Goal: Book appointment/travel/reservation

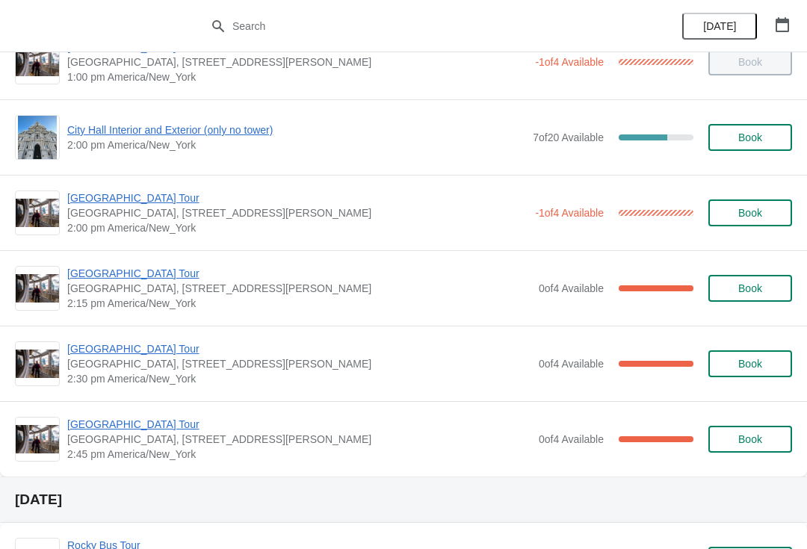
scroll to position [1170, 0]
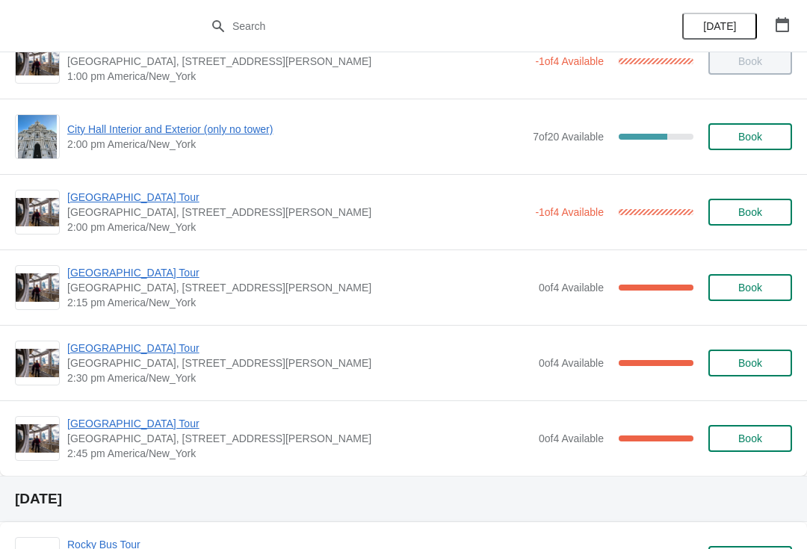
click at [128, 367] on span "[GEOGRAPHIC_DATA], [STREET_ADDRESS][PERSON_NAME]" at bounding box center [299, 362] width 464 height 15
click at [146, 352] on span "[GEOGRAPHIC_DATA] Tour" at bounding box center [299, 348] width 464 height 15
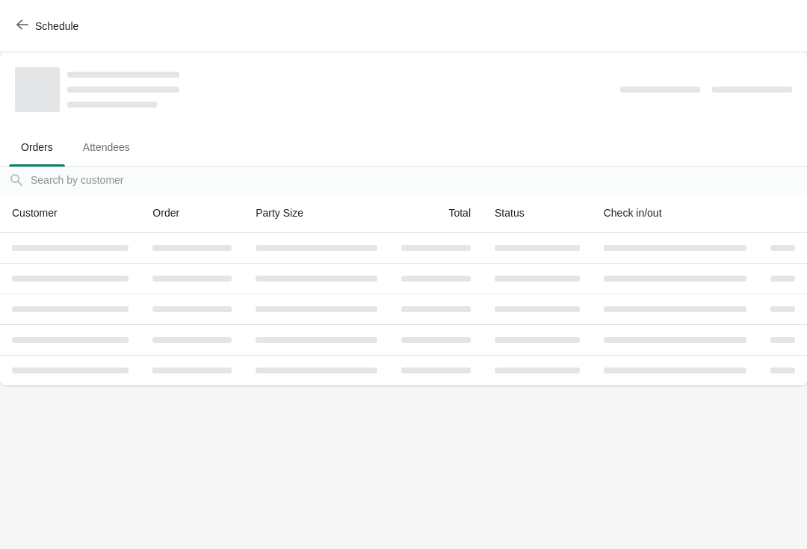
scroll to position [0, 0]
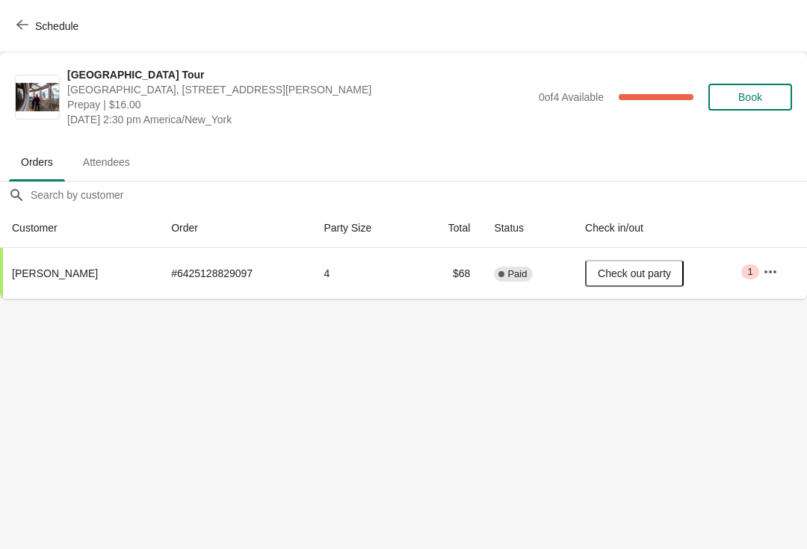
click at [630, 352] on body "Schedule City Hall Tower Tour City Hall Visitor Center, 1400 John F Kennedy Bou…" at bounding box center [403, 274] width 807 height 549
click at [25, 33] on button "Schedule" at bounding box center [48, 26] width 83 height 27
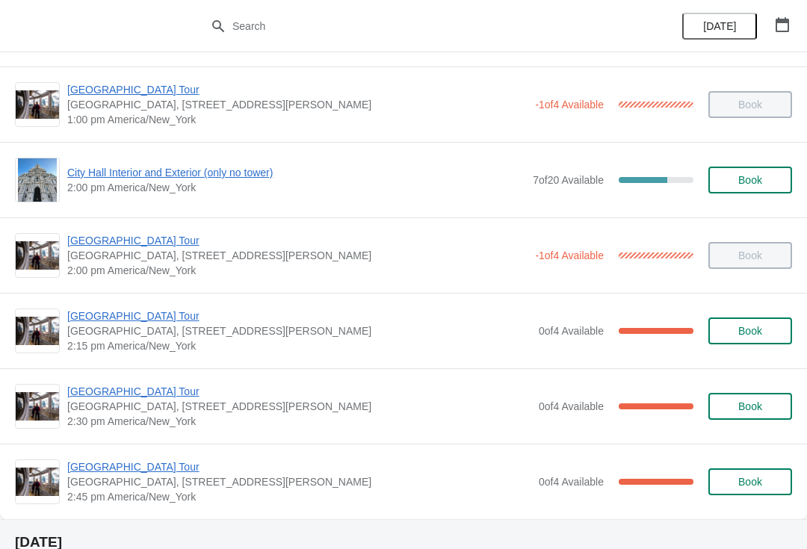
scroll to position [1121, 0]
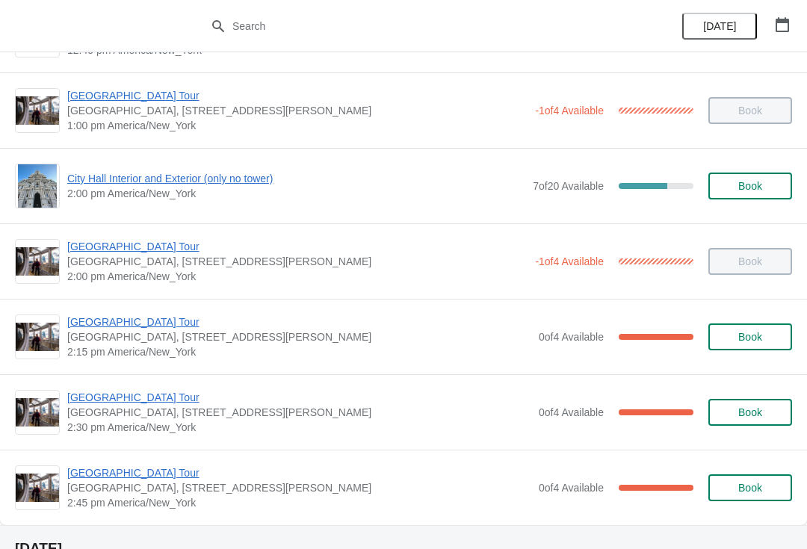
click at [167, 252] on span "[GEOGRAPHIC_DATA] Tour" at bounding box center [297, 246] width 460 height 15
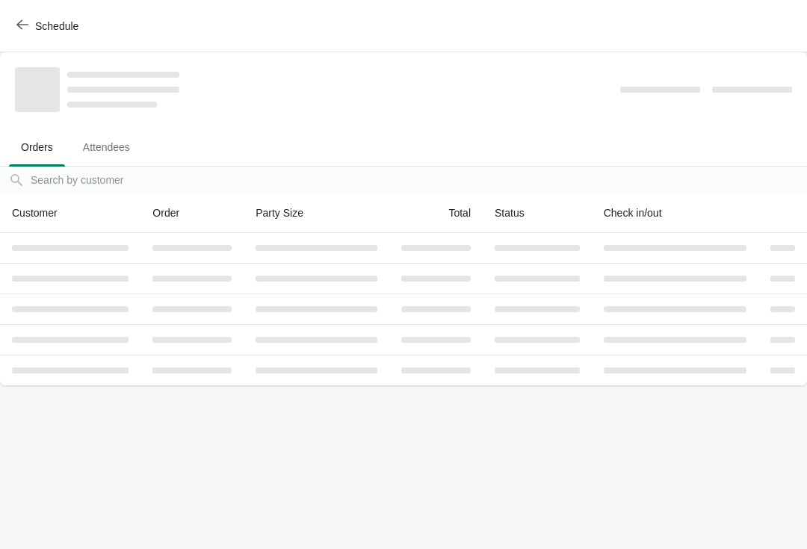
scroll to position [0, 0]
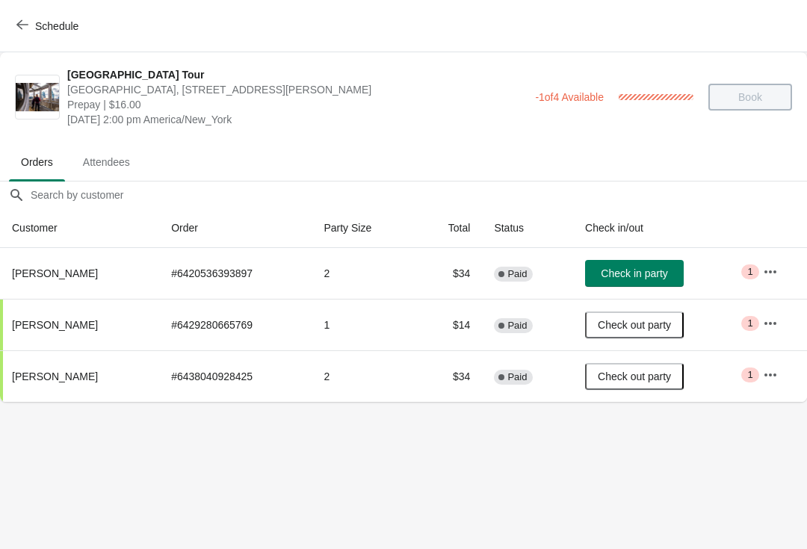
click at [37, 21] on span "Schedule" at bounding box center [56, 26] width 43 height 12
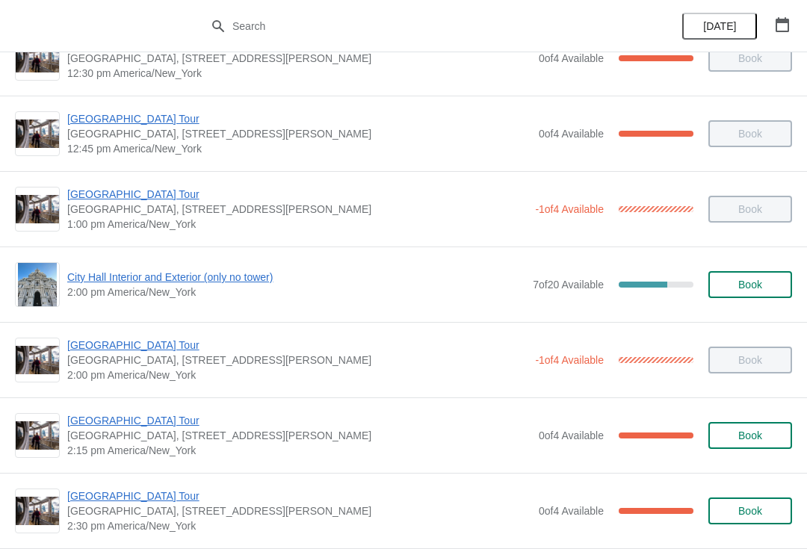
scroll to position [1032, 0]
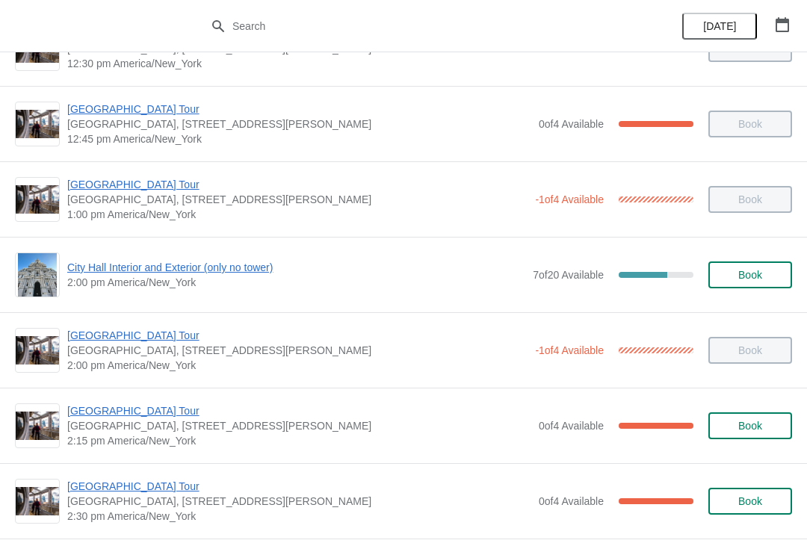
click at [166, 482] on span "[GEOGRAPHIC_DATA] Tour" at bounding box center [299, 486] width 464 height 15
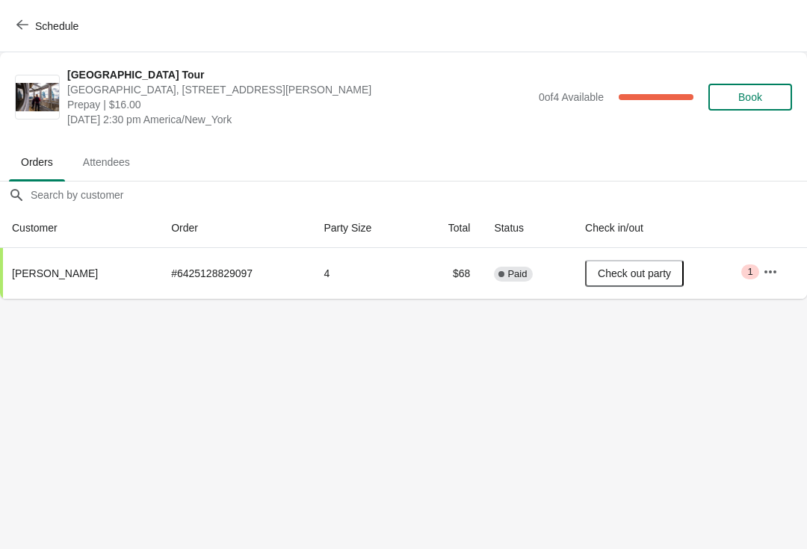
scroll to position [0, 0]
click at [30, 19] on span "Schedule" at bounding box center [48, 26] width 59 height 14
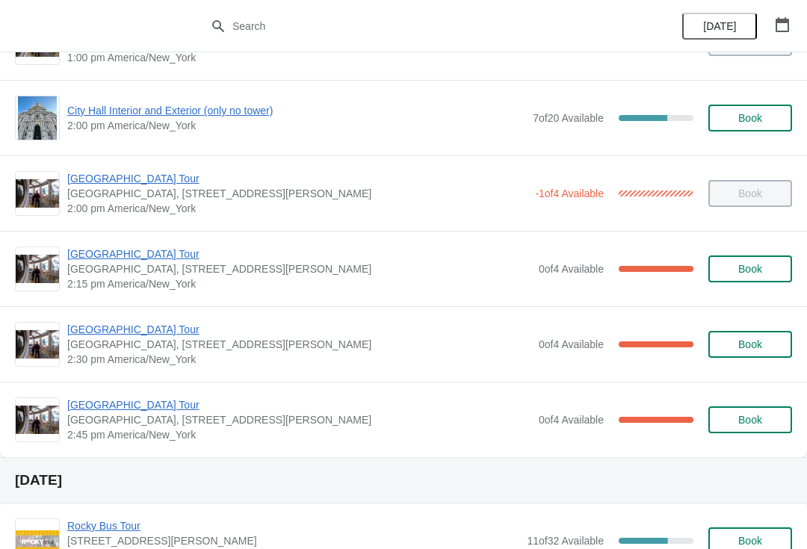
scroll to position [1185, 0]
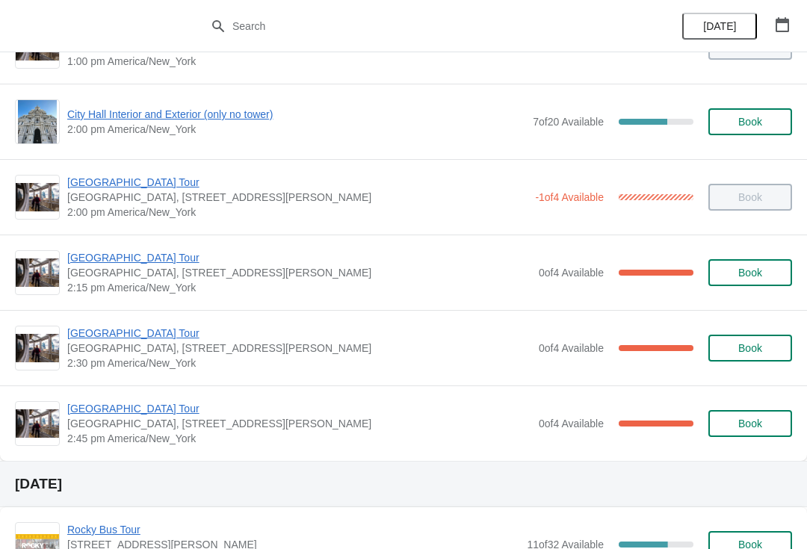
click at [157, 406] on span "[GEOGRAPHIC_DATA] Tour" at bounding box center [299, 408] width 464 height 15
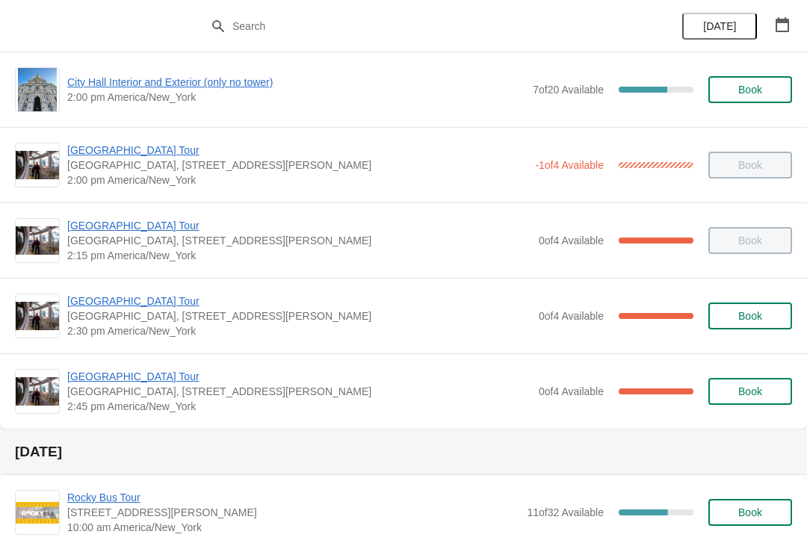
scroll to position [1220, 0]
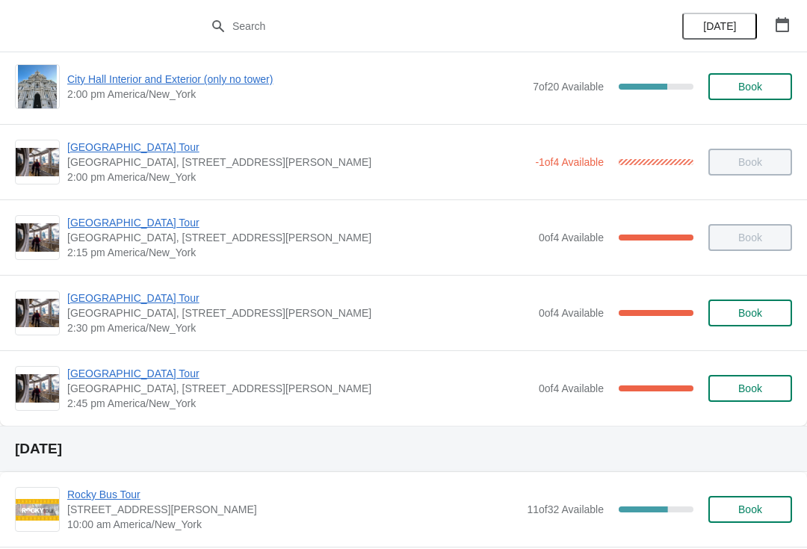
click at [146, 376] on span "[GEOGRAPHIC_DATA] Tour" at bounding box center [299, 373] width 464 height 15
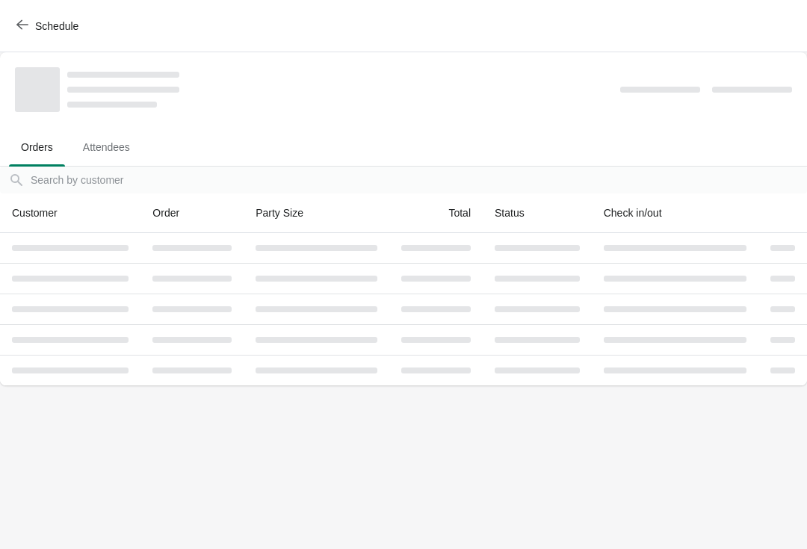
scroll to position [0, 0]
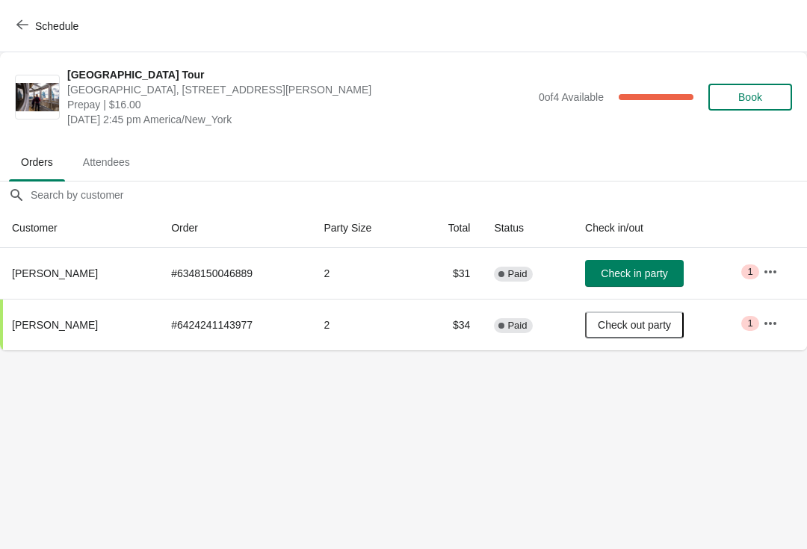
click at [640, 276] on span "Check in party" at bounding box center [633, 273] width 66 height 12
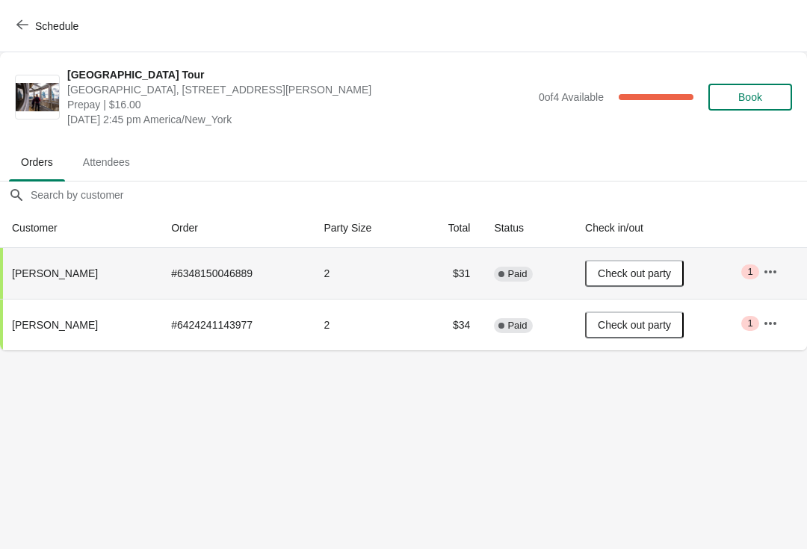
click at [40, 20] on span "Schedule" at bounding box center [56, 26] width 43 height 12
